Goal: Task Accomplishment & Management: Complete application form

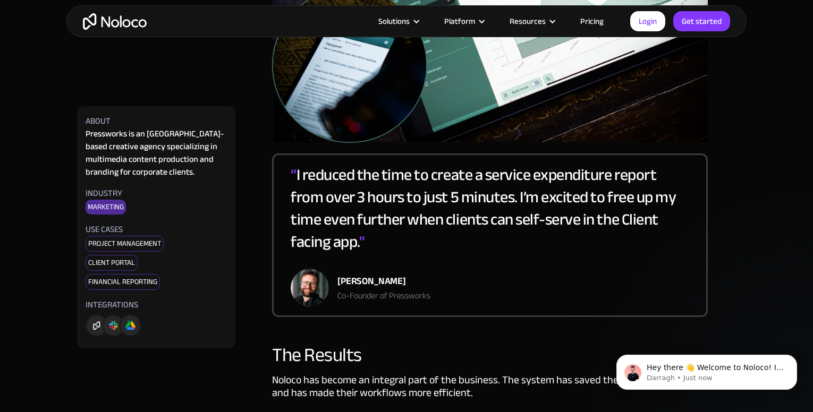
scroll to position [1967, 0]
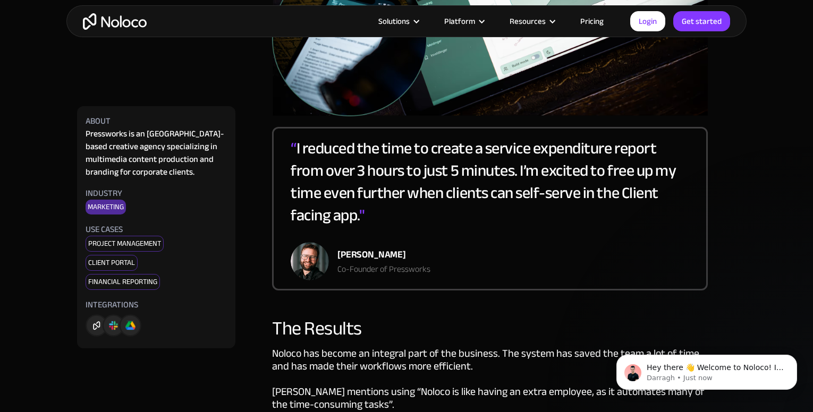
click at [90, 264] on div "client portal" at bounding box center [112, 263] width 52 height 16
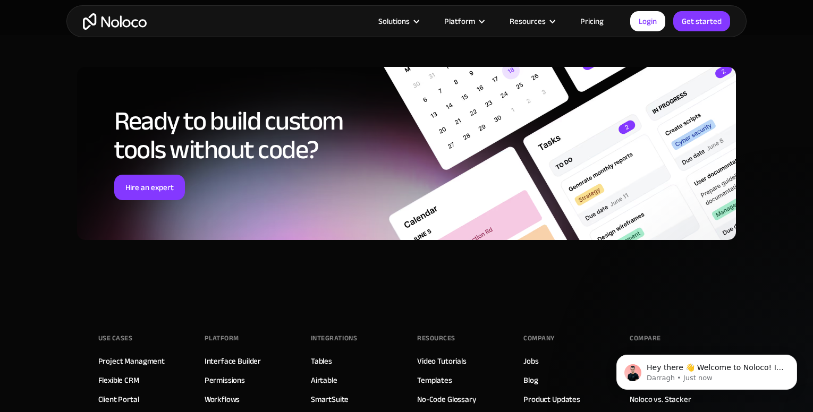
scroll to position [3508, 0]
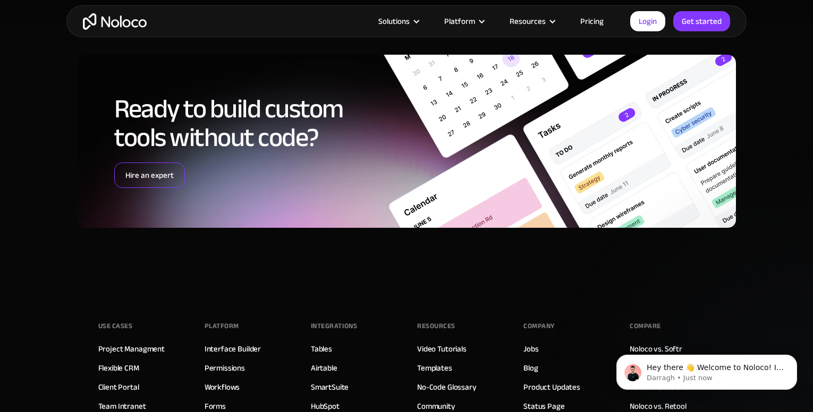
click at [158, 167] on link "Hire an expert" at bounding box center [149, 176] width 71 height 26
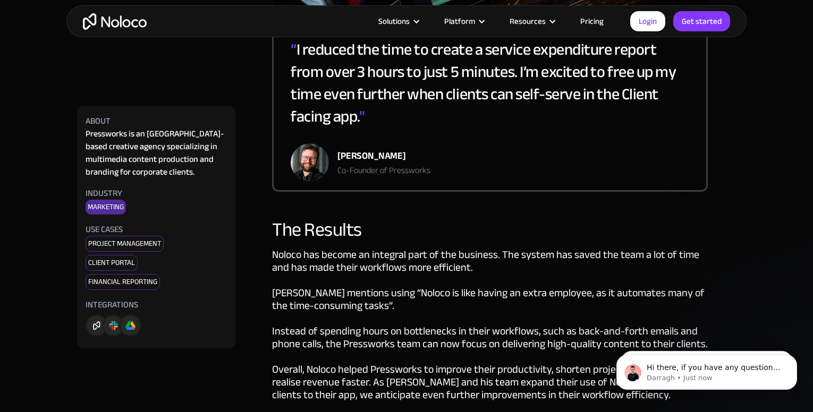
scroll to position [2032, 0]
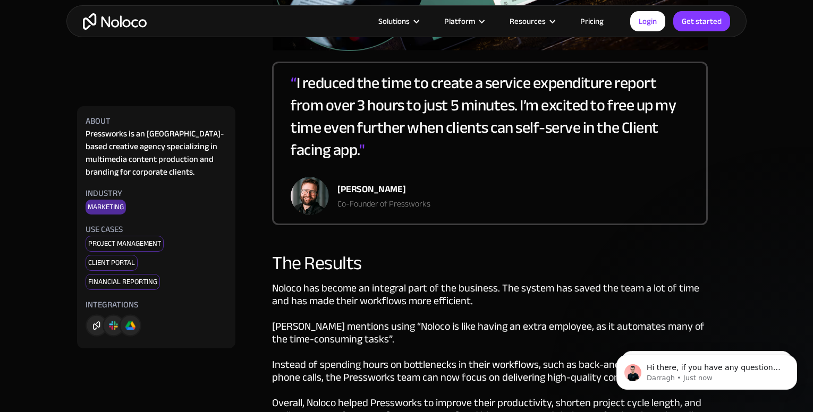
click at [595, 22] on link "Pricing" at bounding box center [592, 21] width 50 height 14
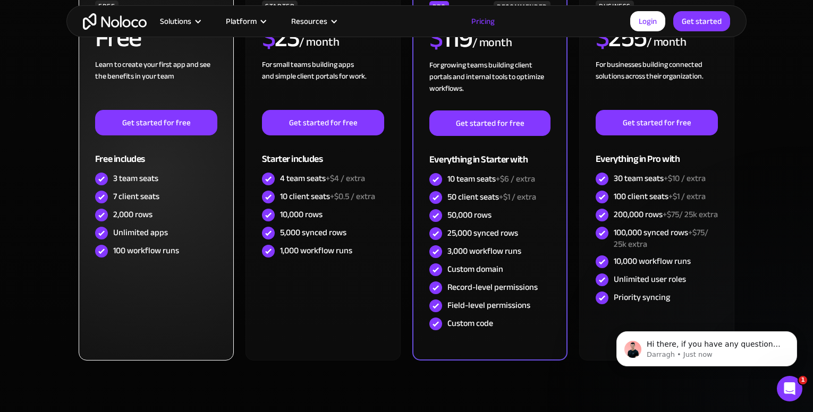
scroll to position [319, 0]
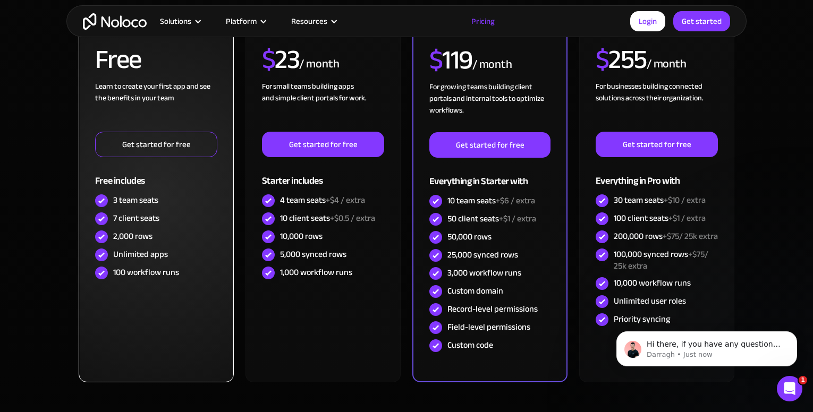
click at [170, 148] on link "Get started for free" at bounding box center [156, 145] width 122 height 26
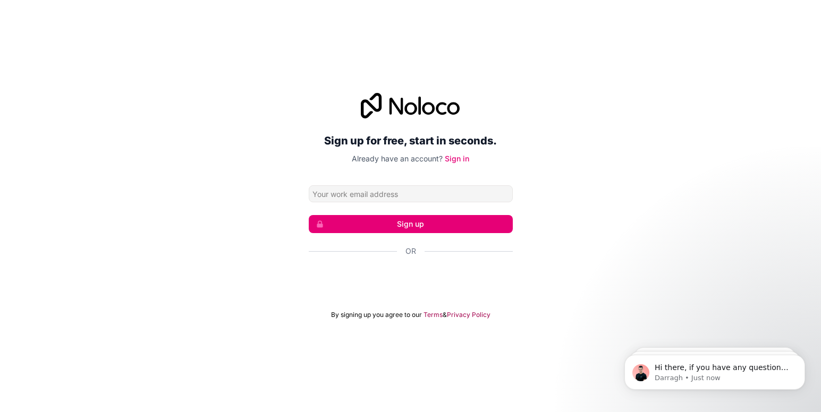
click at [321, 196] on input "Email address" at bounding box center [411, 194] width 204 height 17
type input "[EMAIL_ADDRESS][DOMAIN_NAME]"
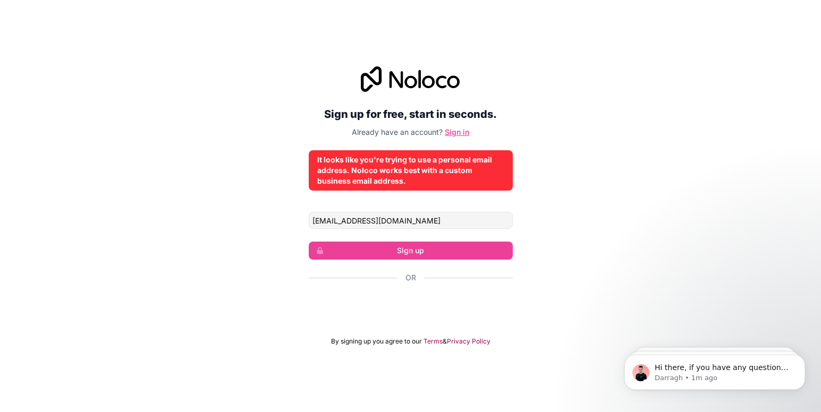
click at [458, 131] on link "Sign in" at bounding box center [457, 132] width 24 height 9
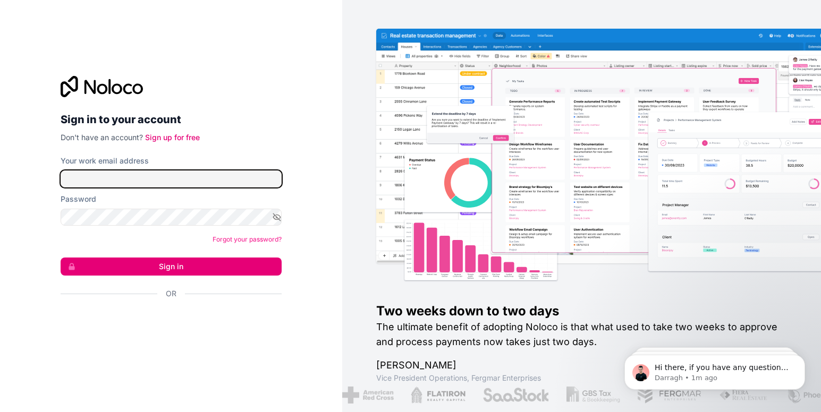
click at [153, 181] on input "Your work email address" at bounding box center [171, 179] width 221 height 17
type input "[EMAIL_ADDRESS][DOMAIN_NAME]"
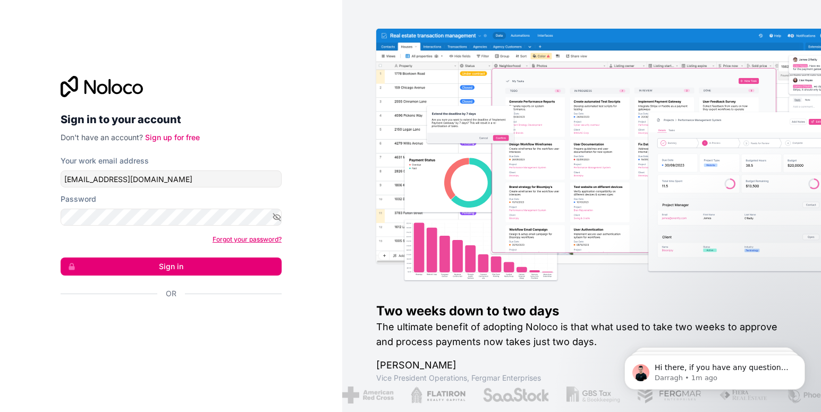
click at [225, 240] on link "Forgot your password?" at bounding box center [247, 239] width 69 height 8
